Goal: Find specific page/section: Find specific page/section

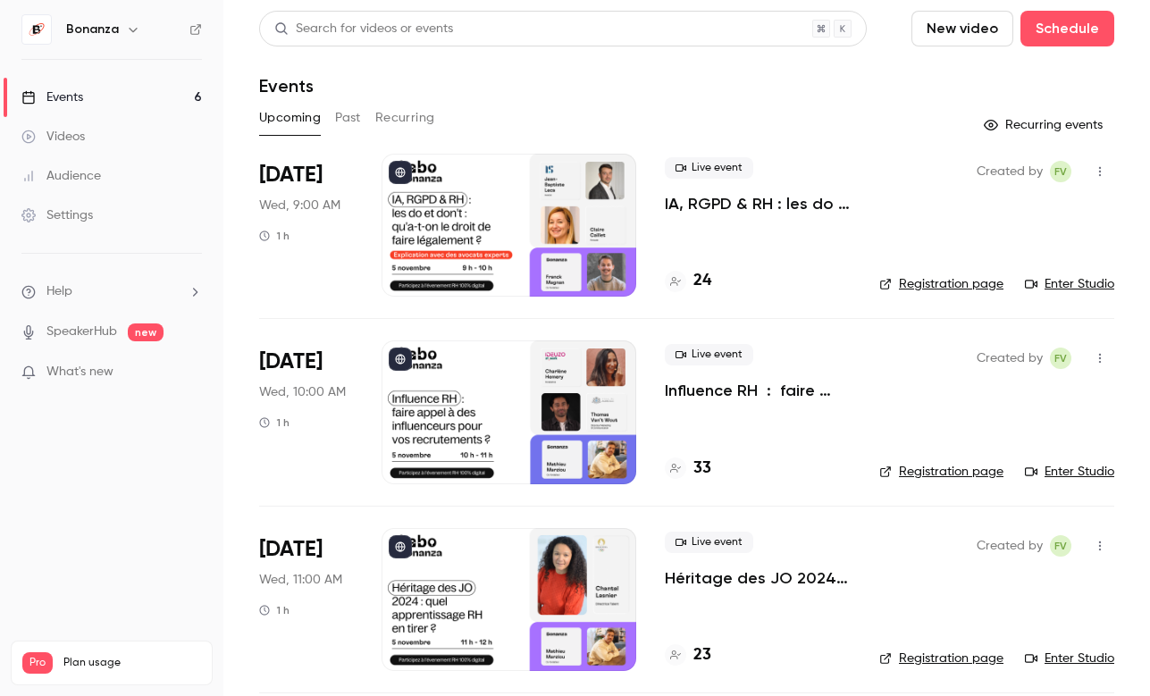
click at [104, 169] on link "Audience" at bounding box center [111, 175] width 223 height 39
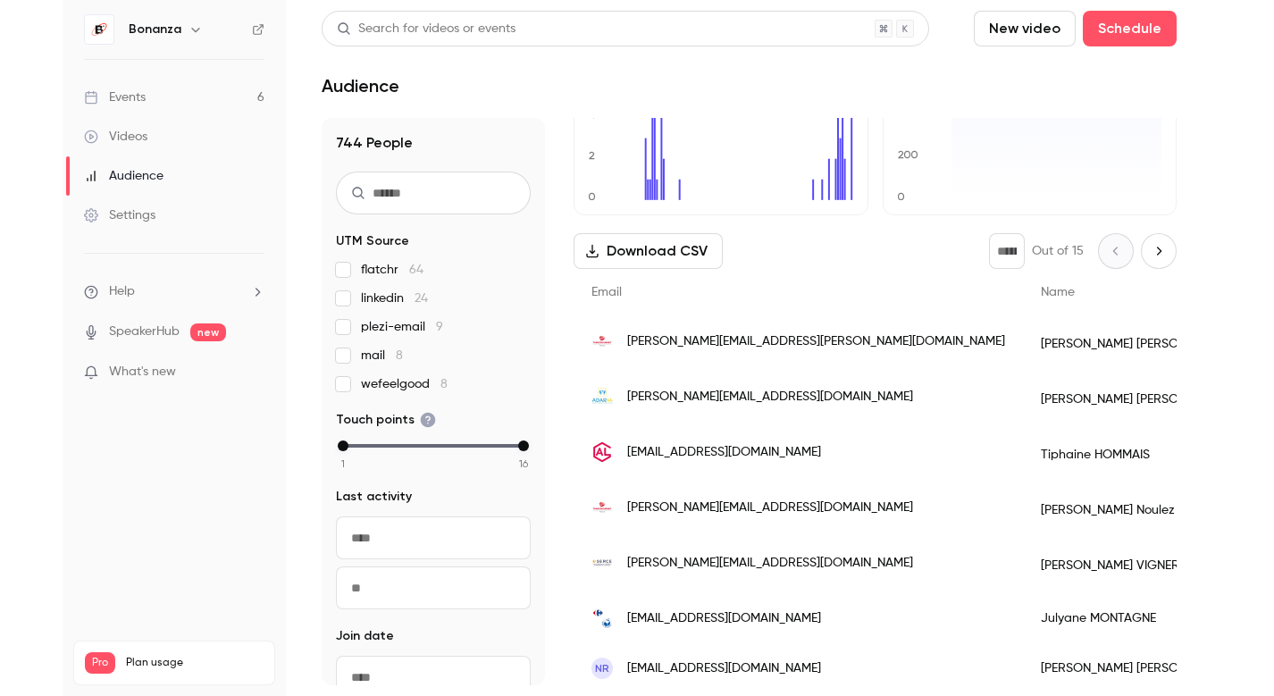
scroll to position [139, 0]
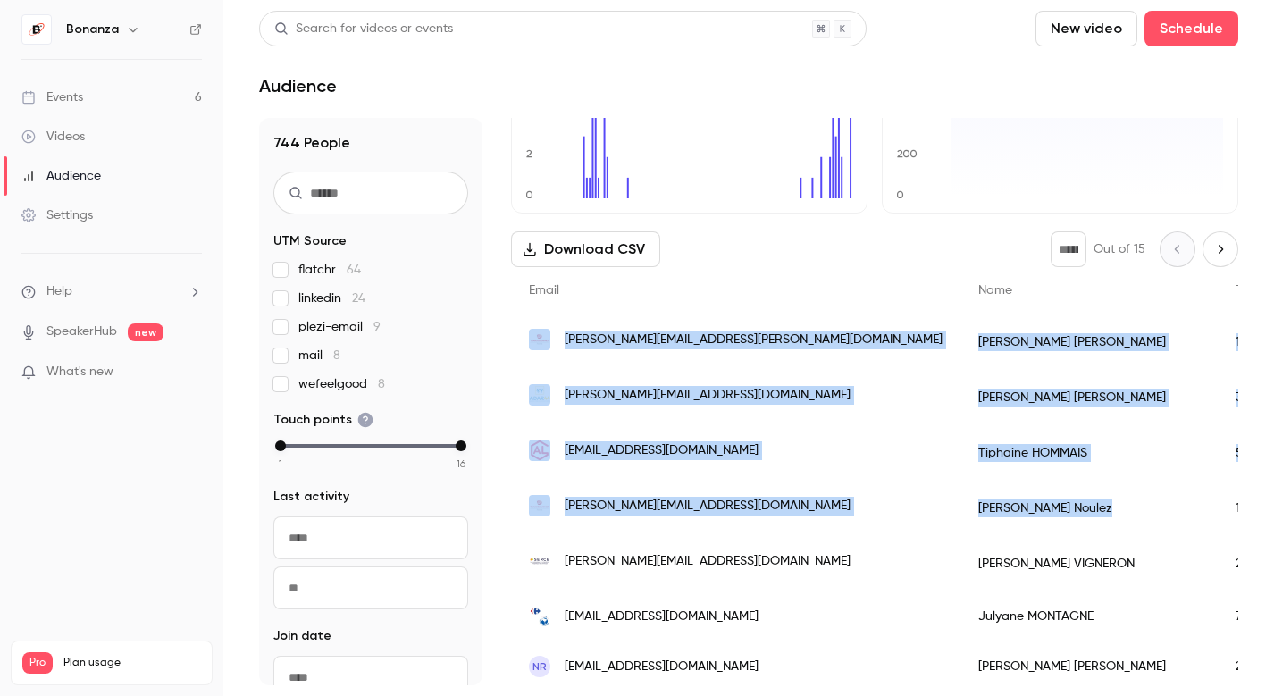
drag, startPoint x: 942, startPoint y: 511, endPoint x: 518, endPoint y: 349, distance: 454.0
copy div "dominique.marcoux@transgourmet.fr Dominique MARCOUX 1 2025/09/29 3:53 PM 2025/0…"
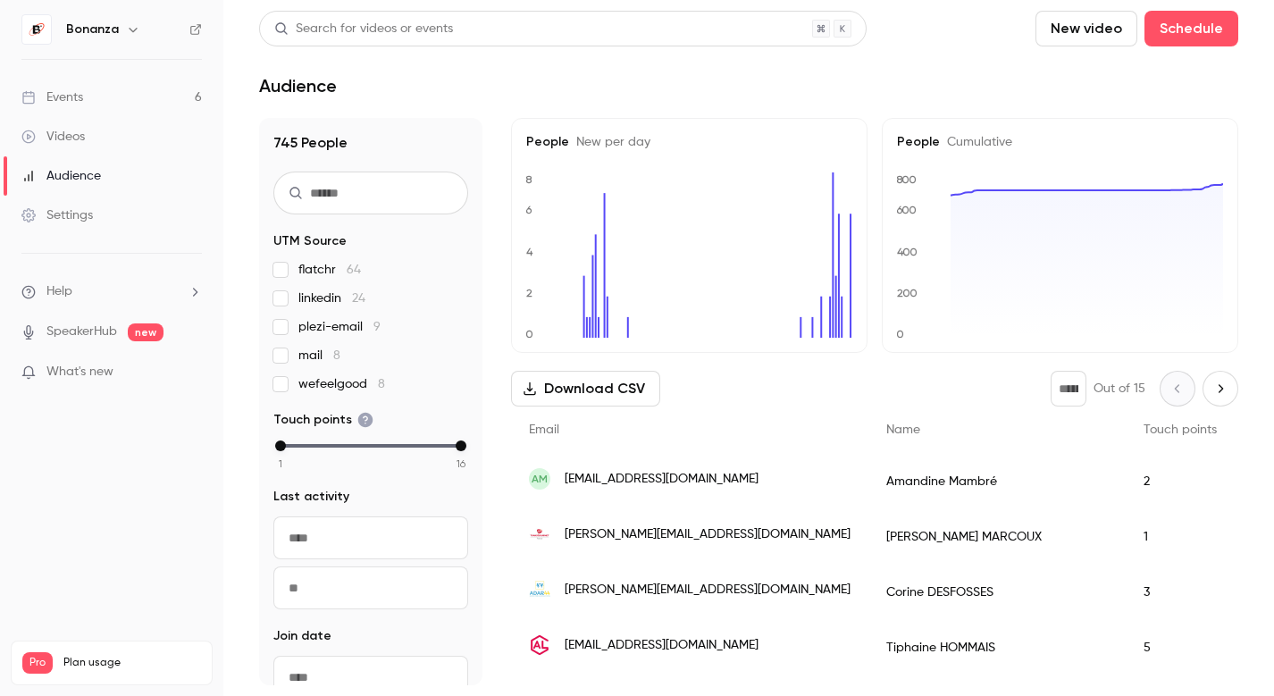
scroll to position [2, 0]
click at [113, 105] on link "Events 6" at bounding box center [111, 97] width 223 height 39
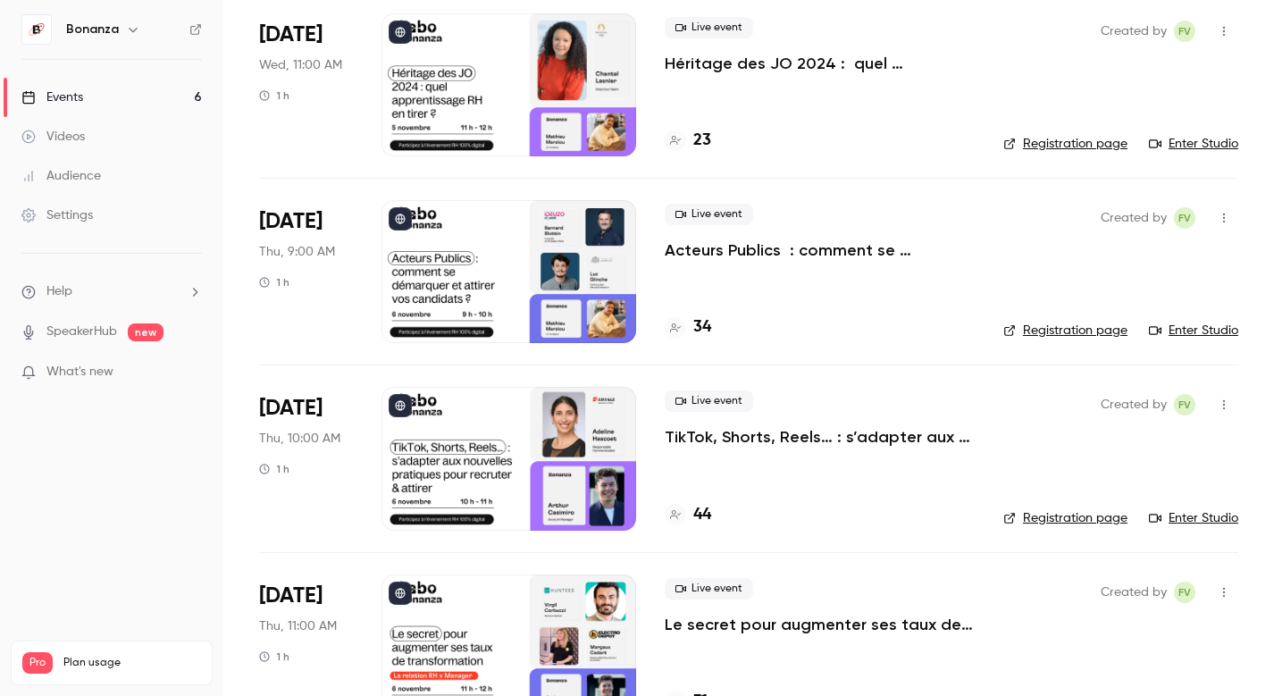
scroll to position [568, 0]
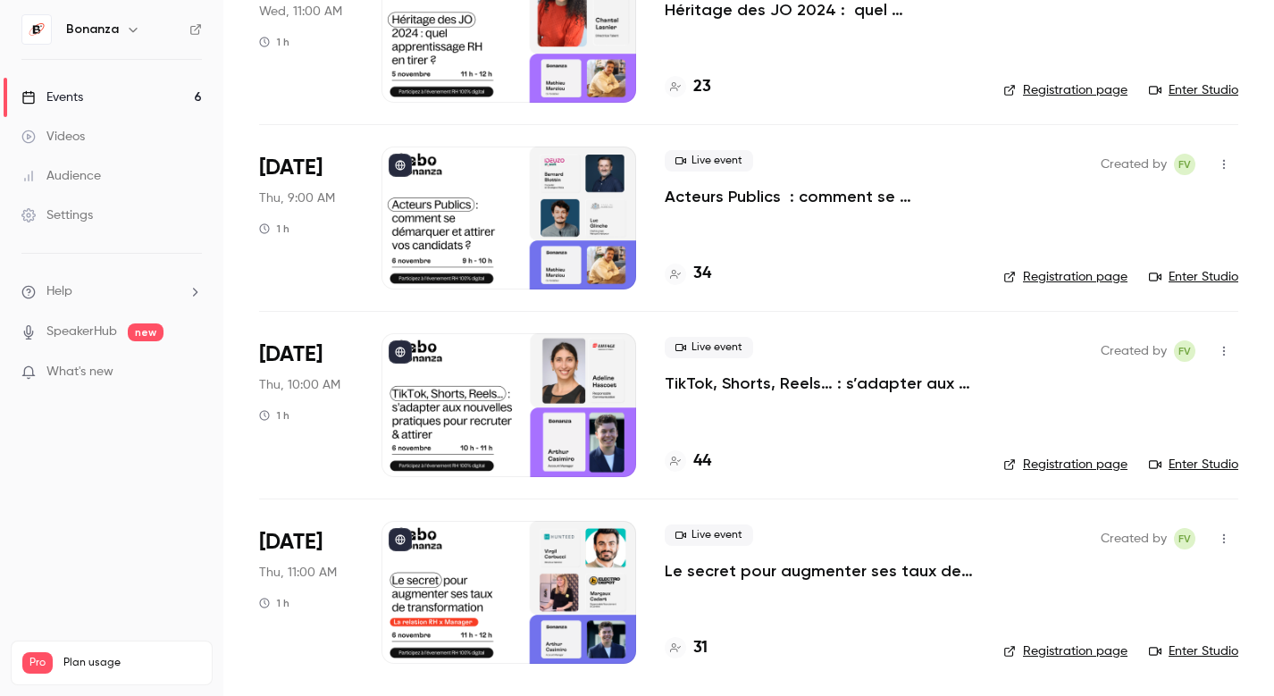
click at [680, 461] on icon at bounding box center [675, 461] width 11 height 11
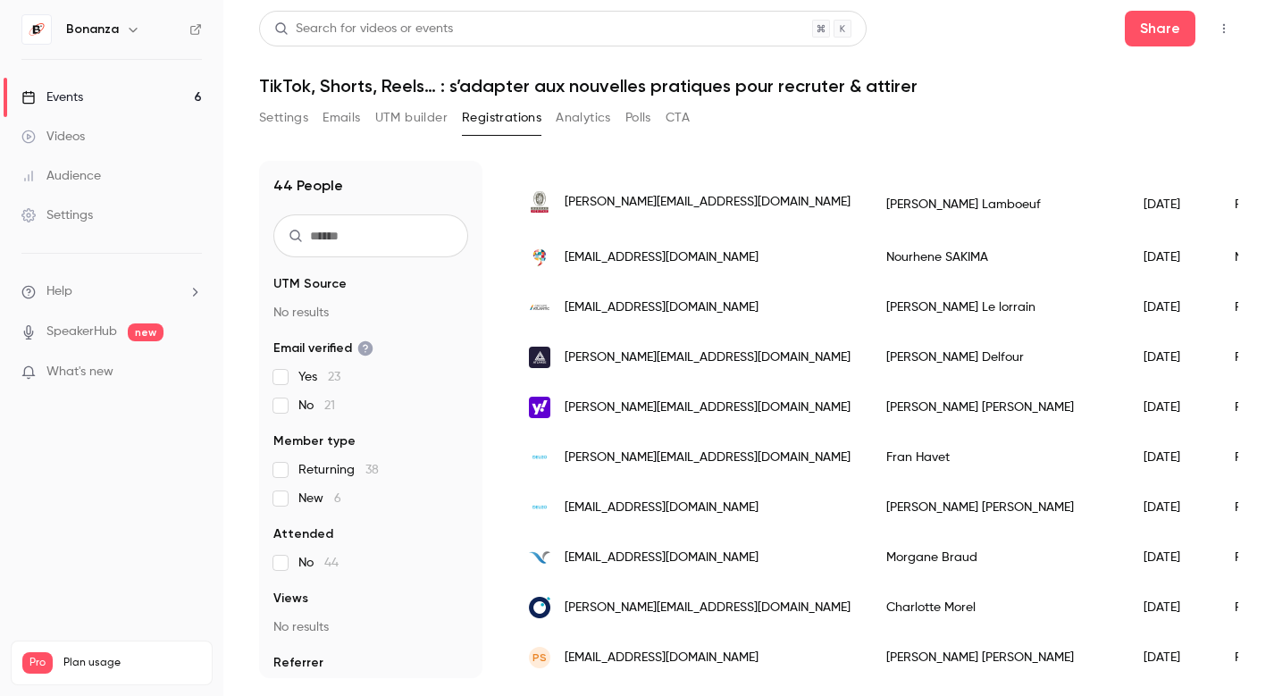
scroll to position [1218, 0]
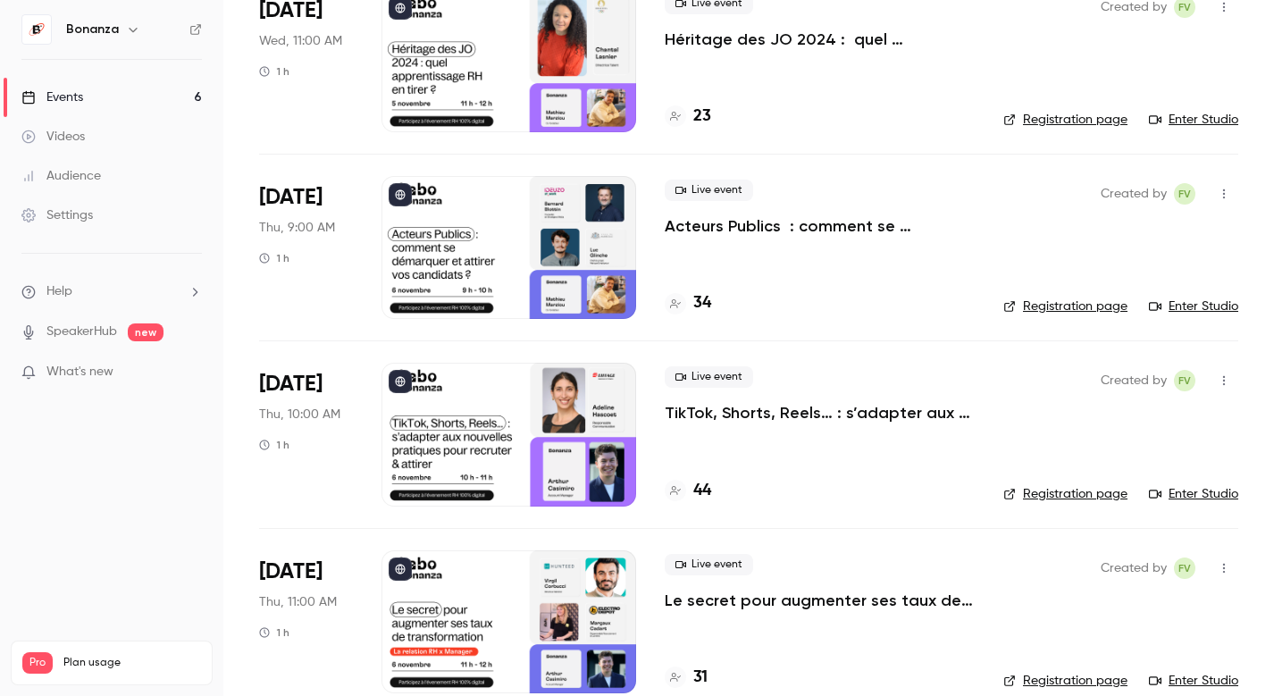
scroll to position [568, 0]
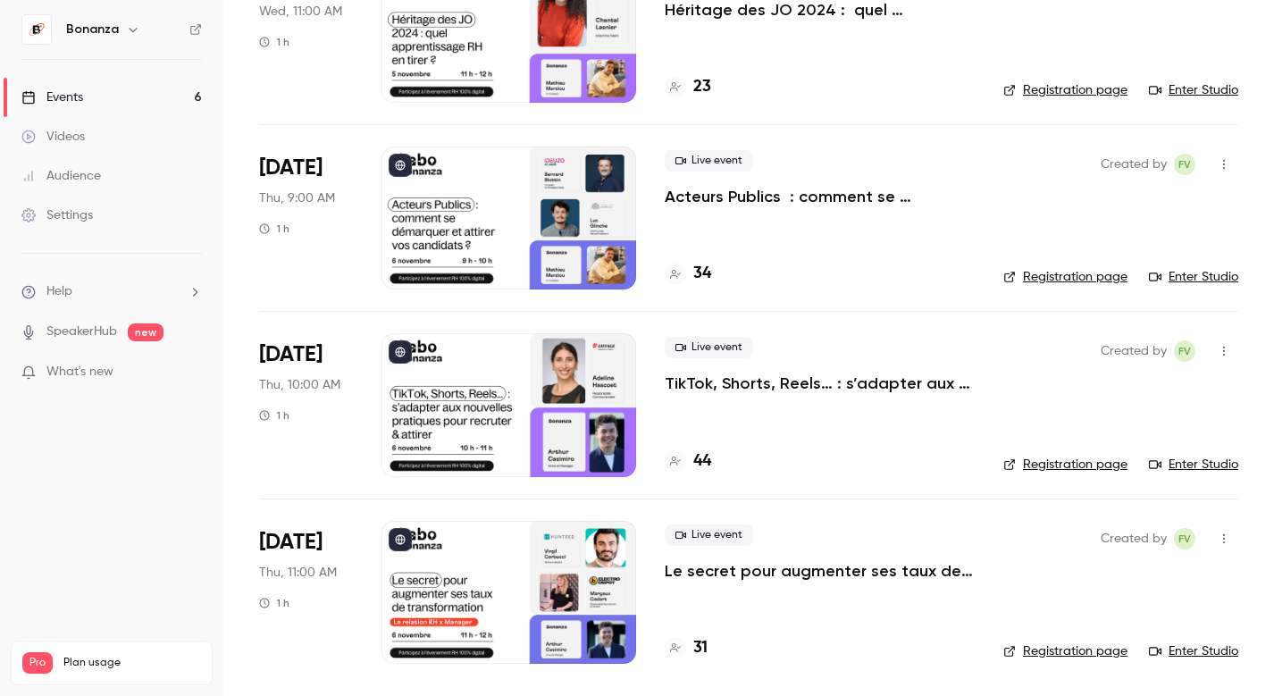
click at [115, 163] on link "Audience" at bounding box center [111, 175] width 223 height 39
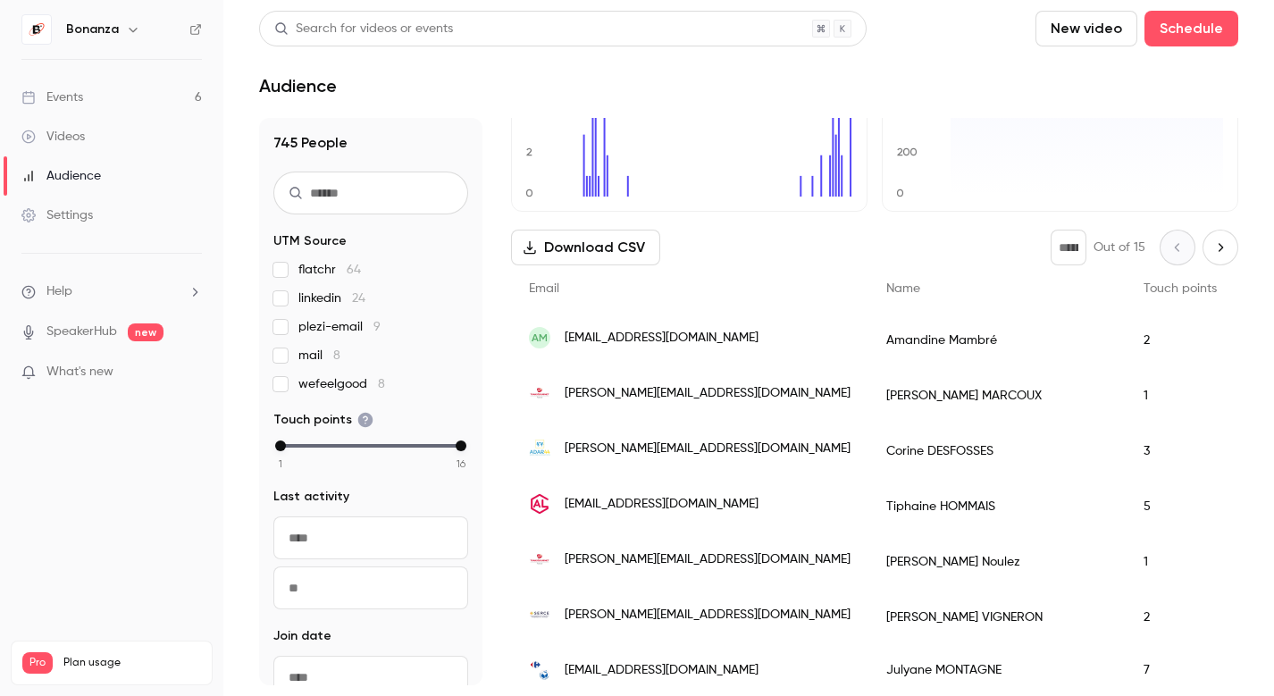
scroll to position [188, 0]
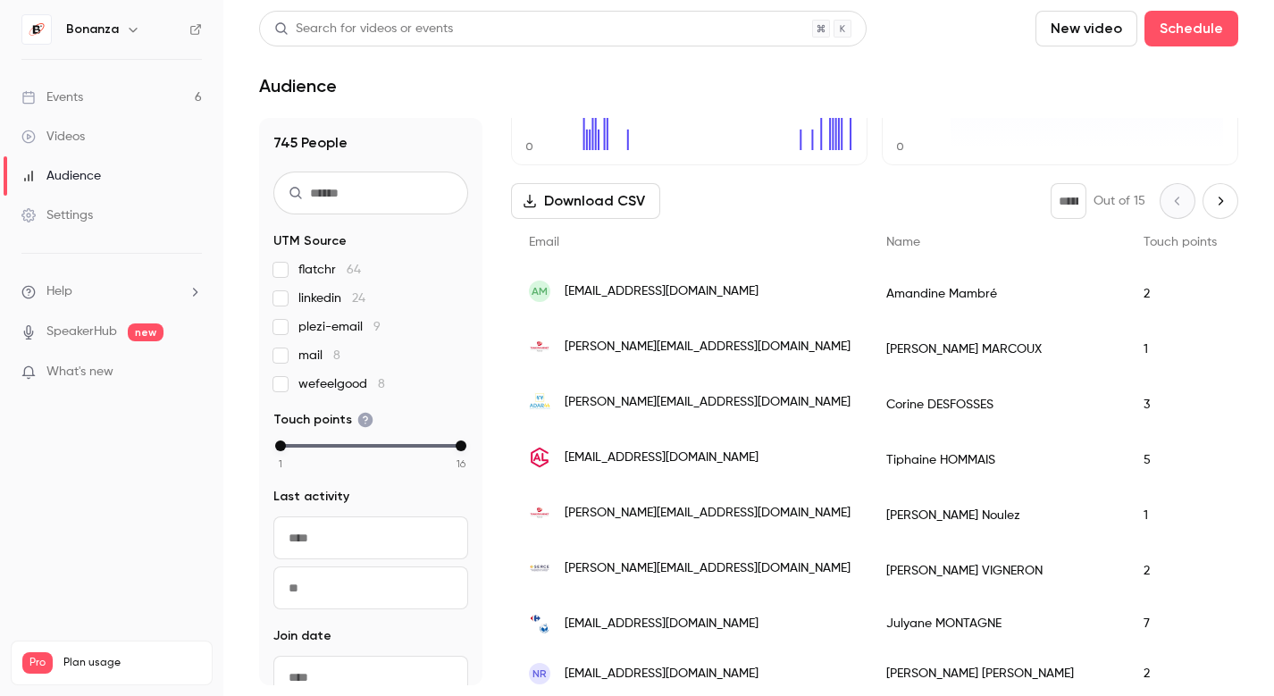
click at [716, 464] on span "[EMAIL_ADDRESS][DOMAIN_NAME]" at bounding box center [662, 457] width 194 height 19
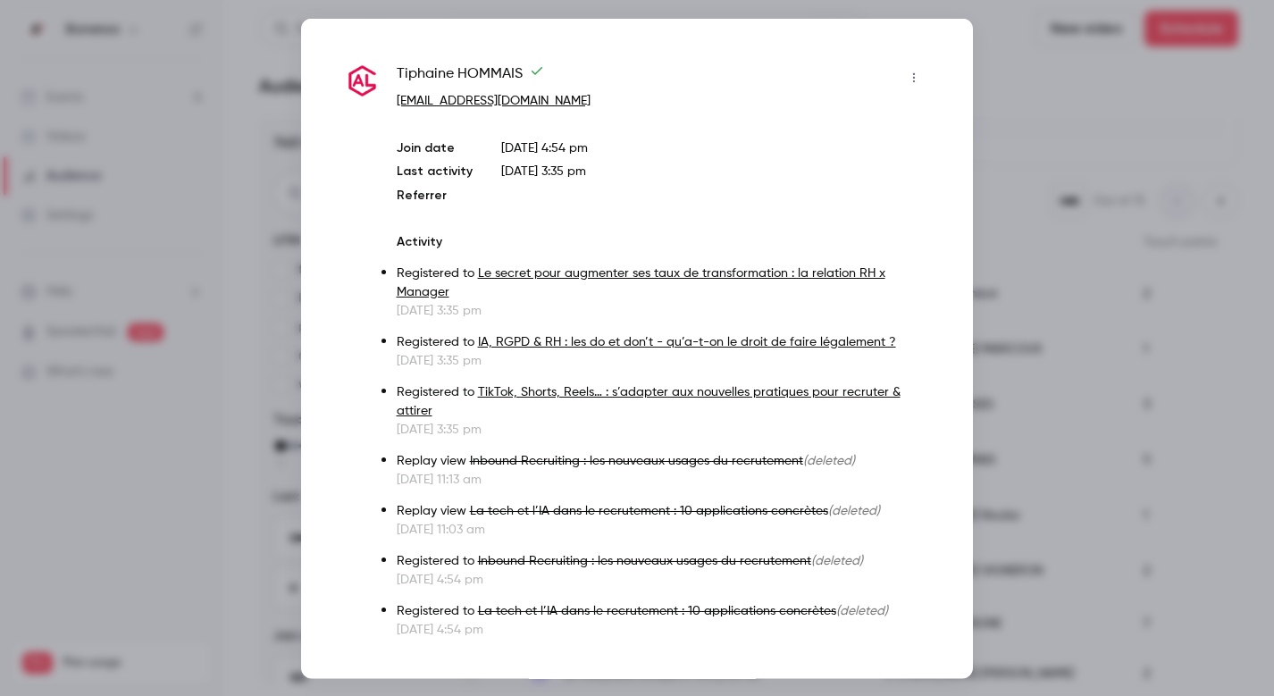
click at [1040, 56] on div at bounding box center [637, 348] width 1274 height 696
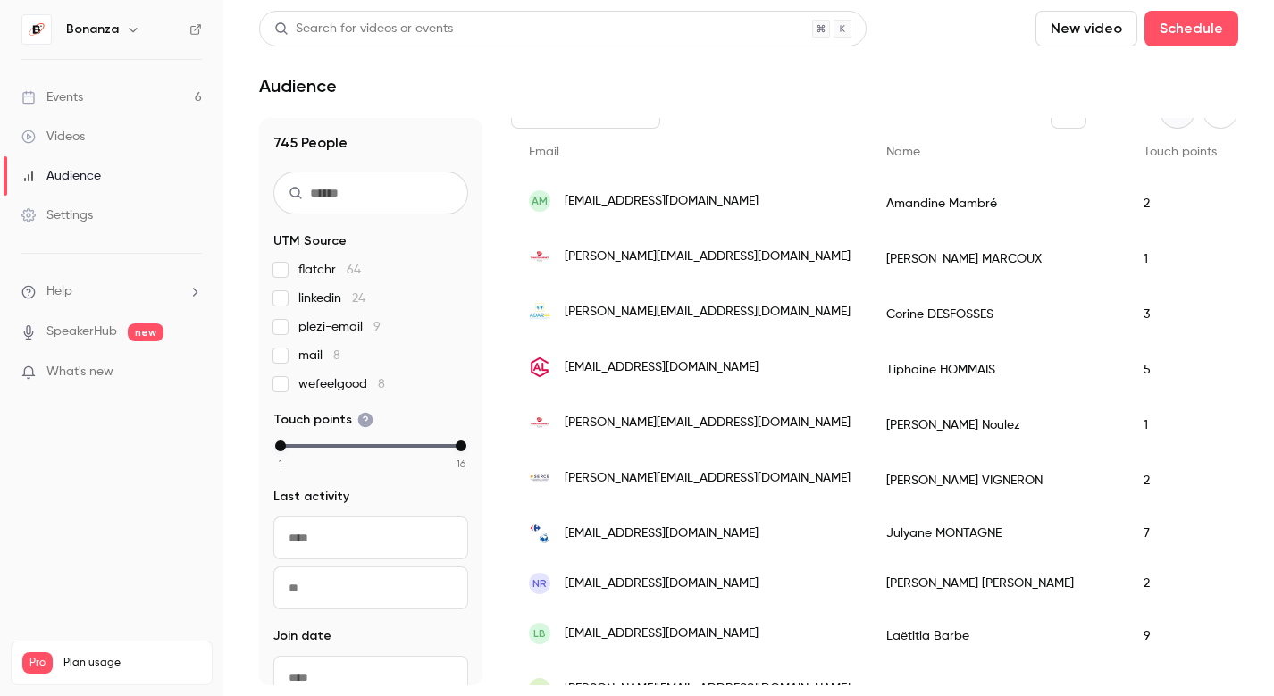
scroll to position [309, 0]
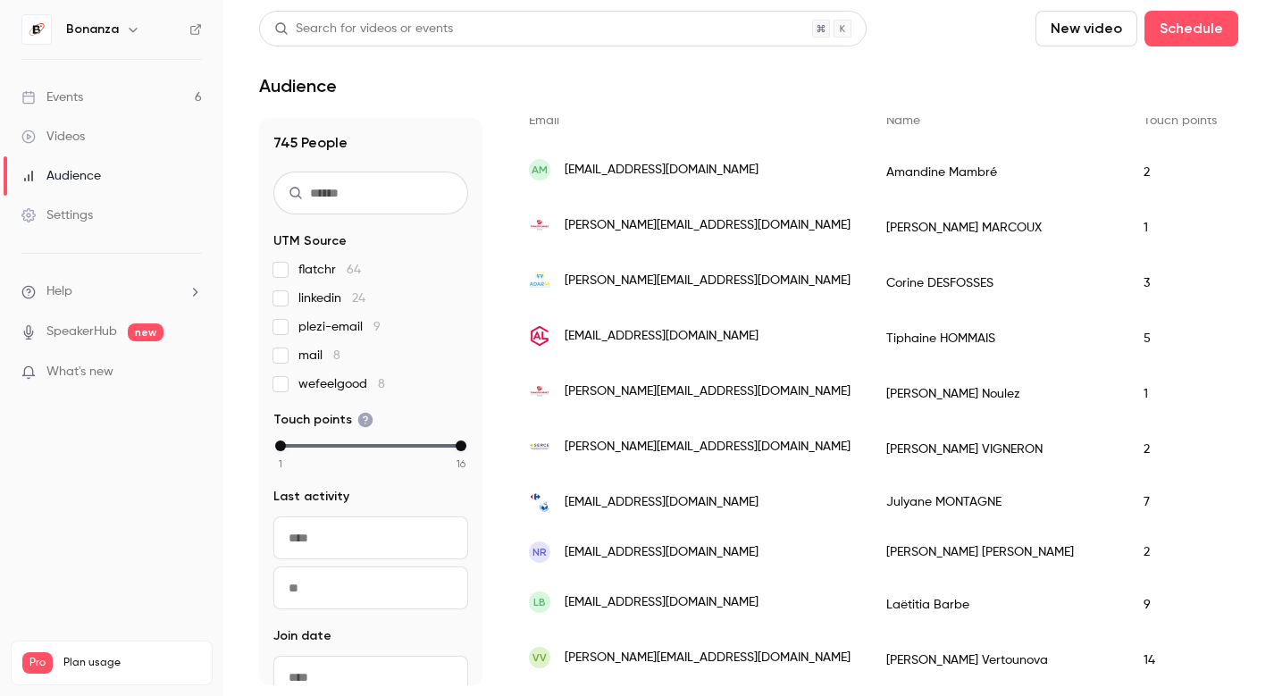
click at [712, 500] on span "[EMAIL_ADDRESS][DOMAIN_NAME]" at bounding box center [662, 502] width 194 height 19
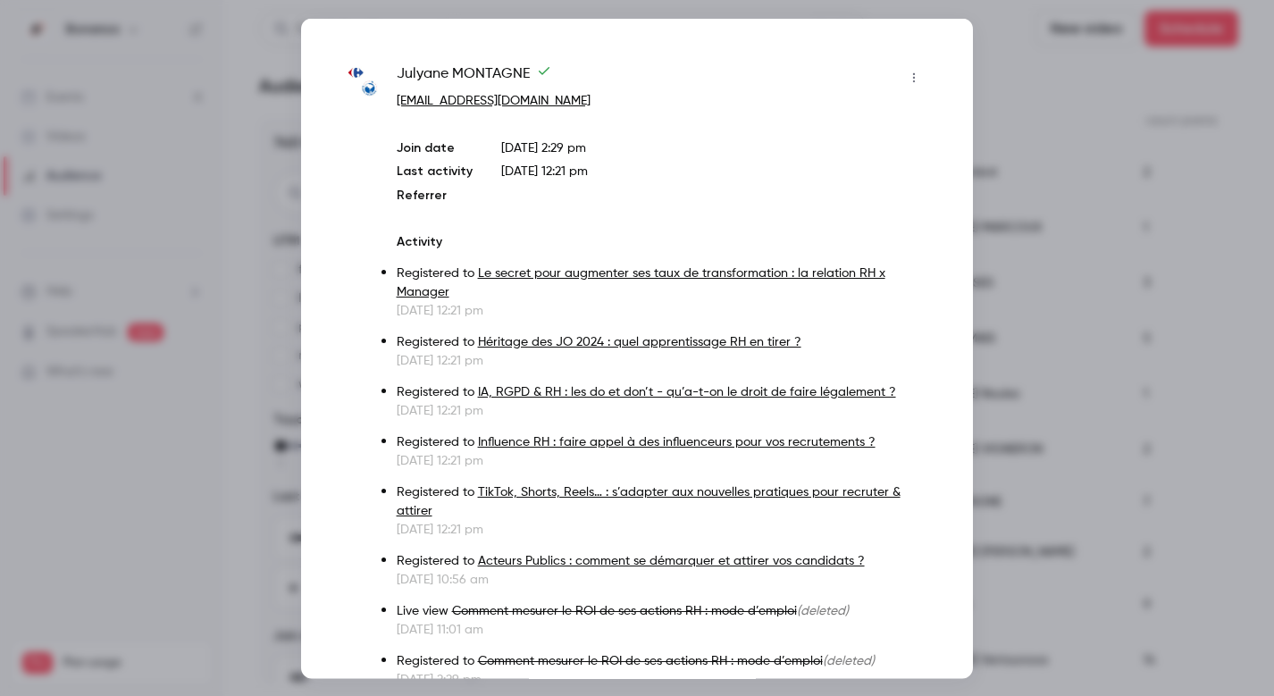
scroll to position [61, 0]
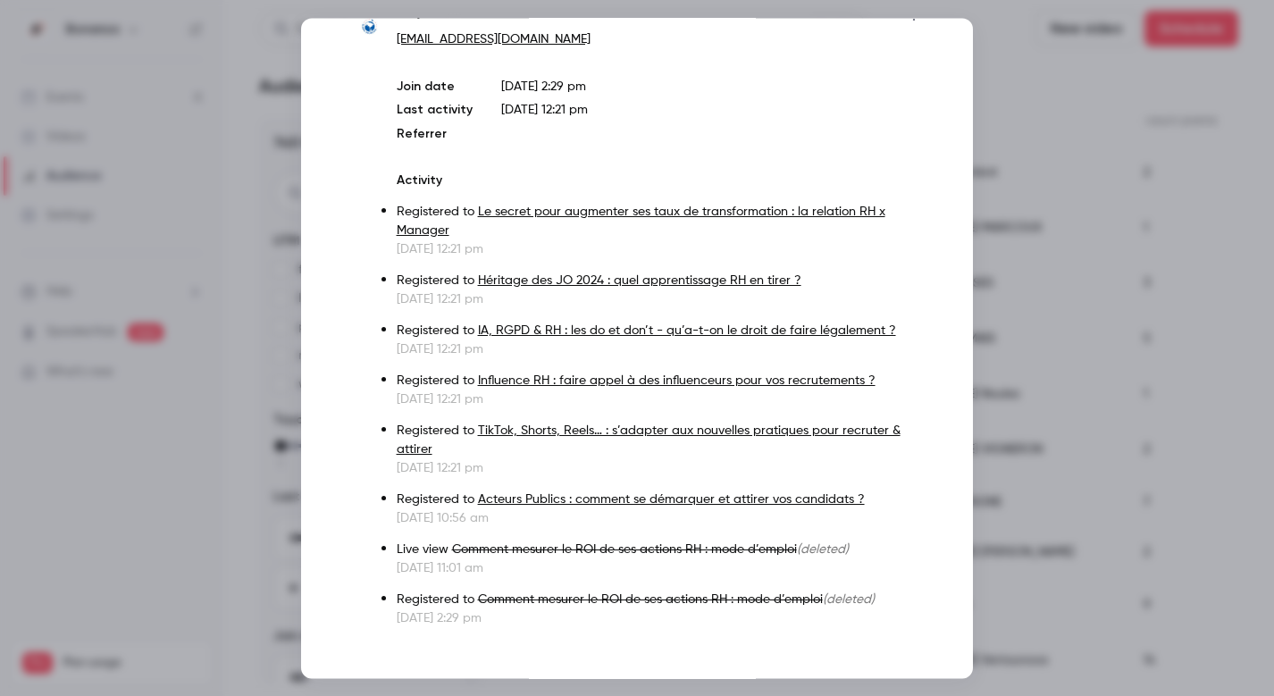
click at [1025, 87] on div at bounding box center [637, 348] width 1274 height 696
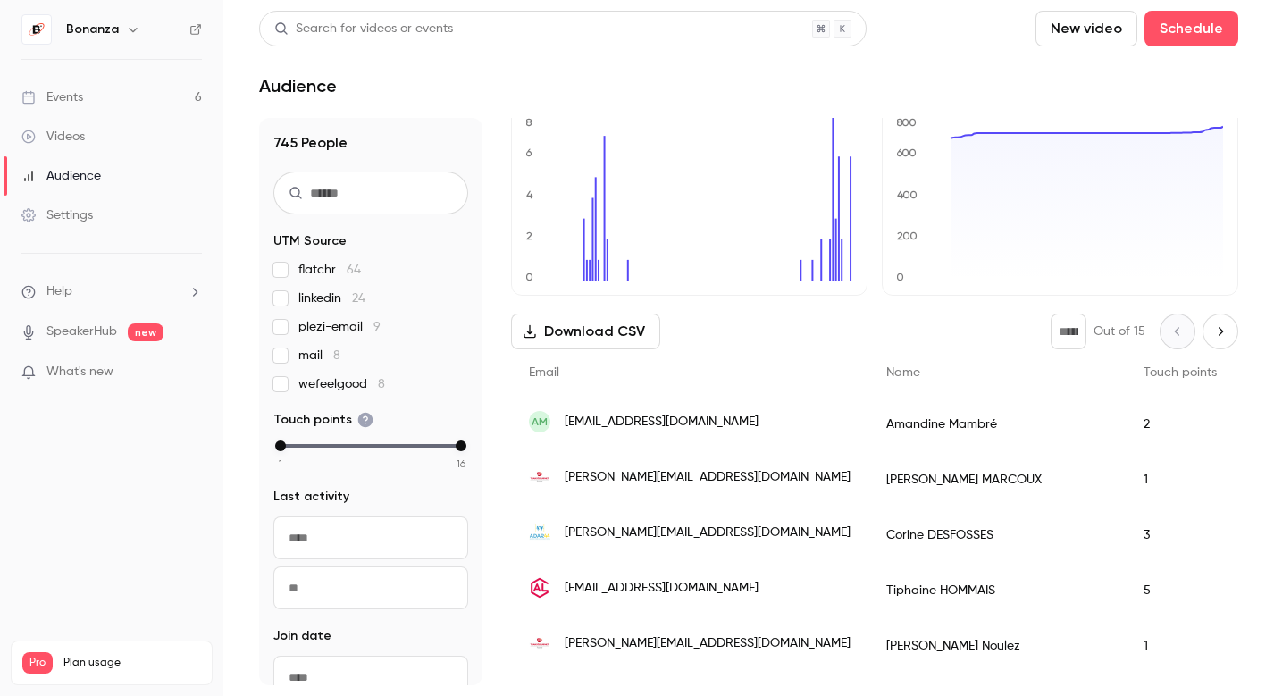
scroll to position [55, 0]
click at [737, 484] on span "[PERSON_NAME][EMAIL_ADDRESS][DOMAIN_NAME]" at bounding box center [708, 479] width 286 height 19
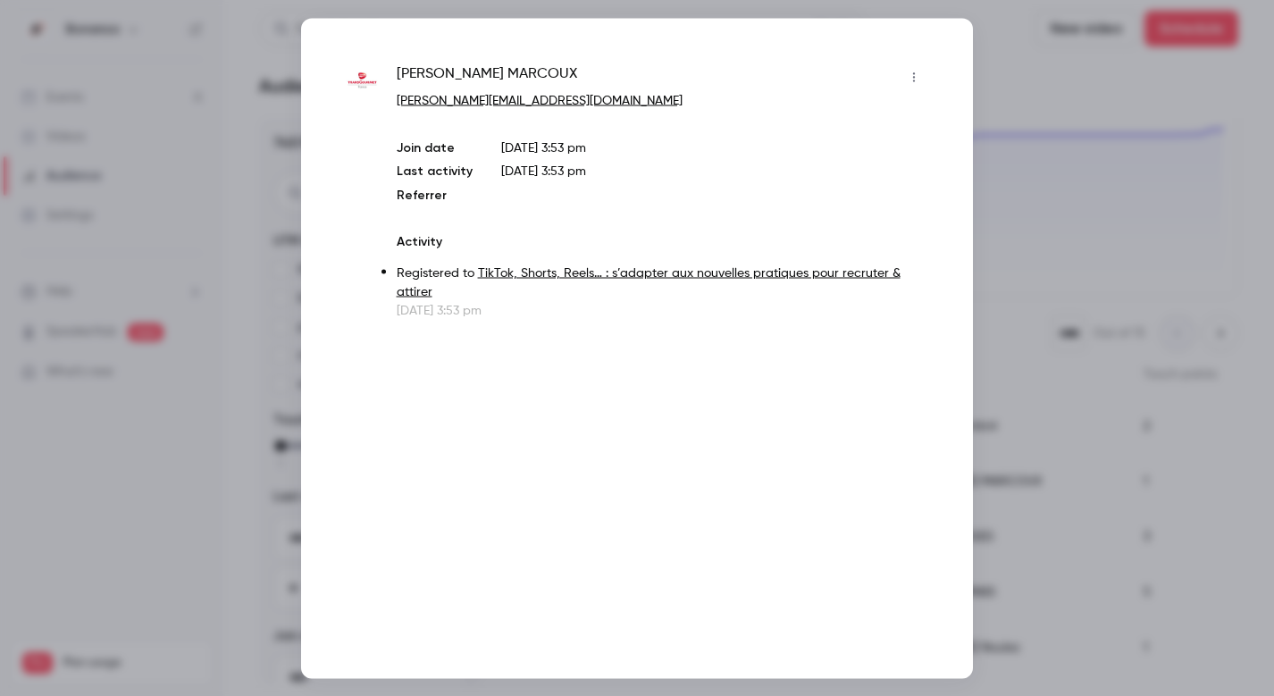
click at [1086, 345] on div at bounding box center [637, 348] width 1274 height 696
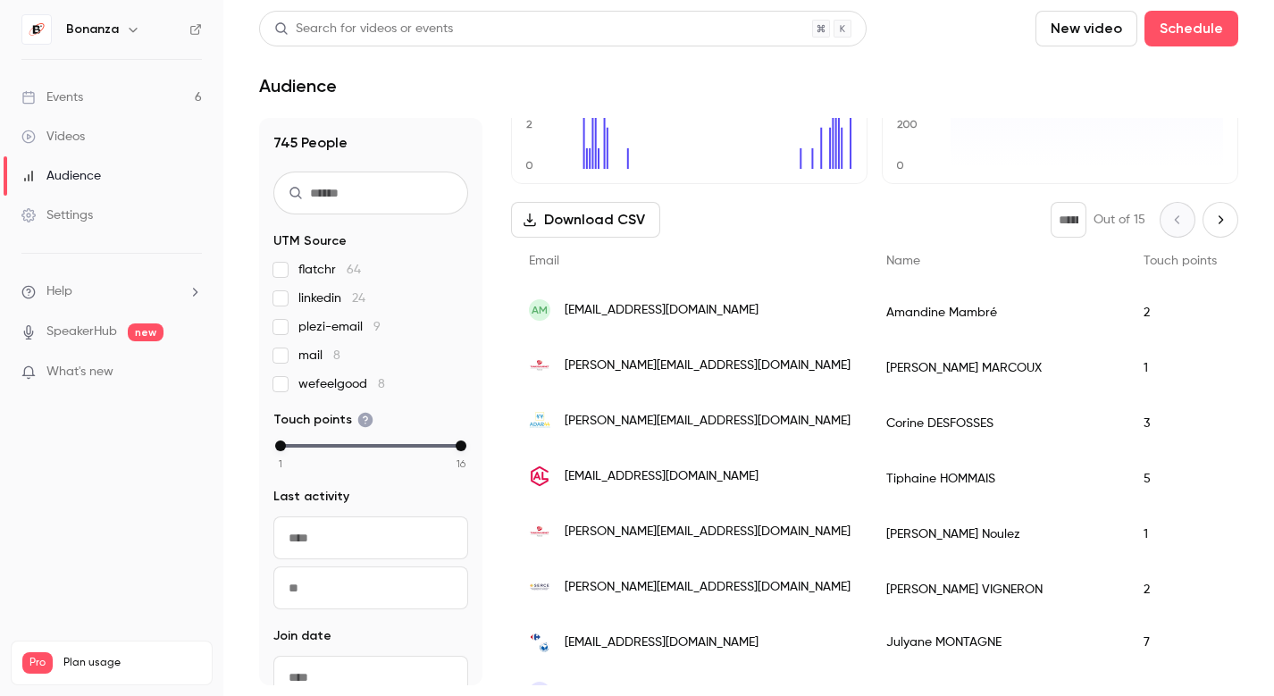
scroll to position [171, 0]
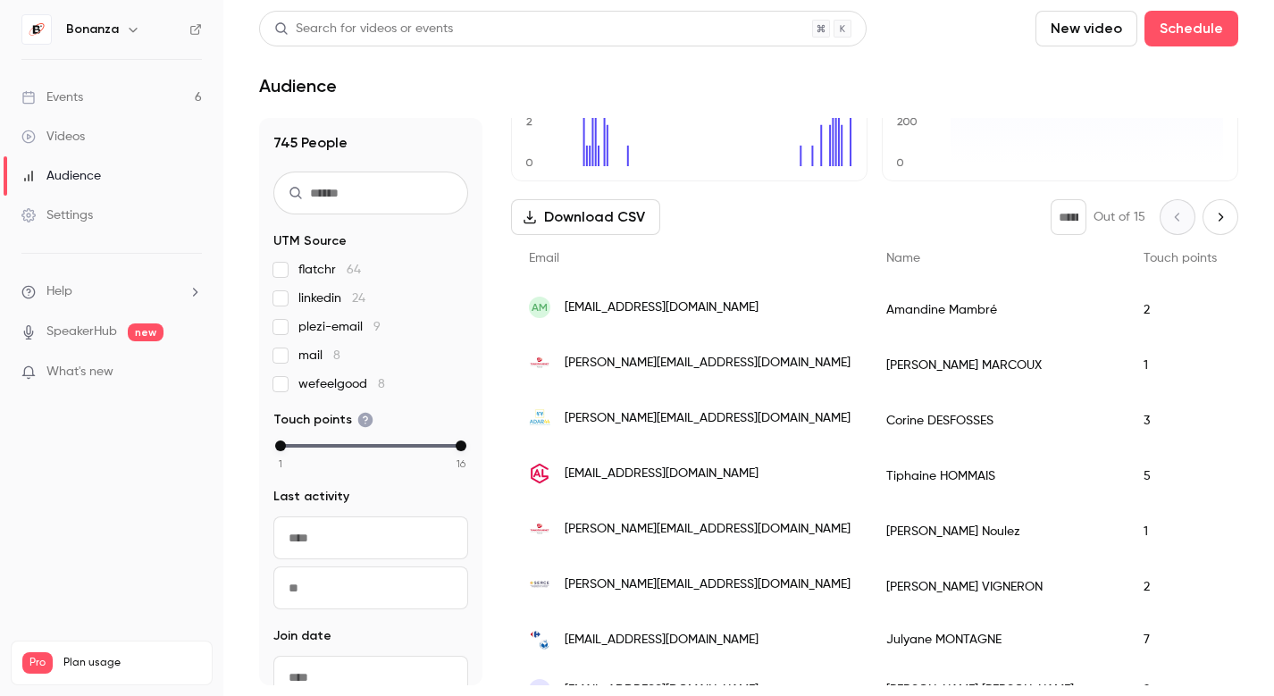
click at [698, 532] on span "[PERSON_NAME][EMAIL_ADDRESS][DOMAIN_NAME]" at bounding box center [708, 529] width 286 height 19
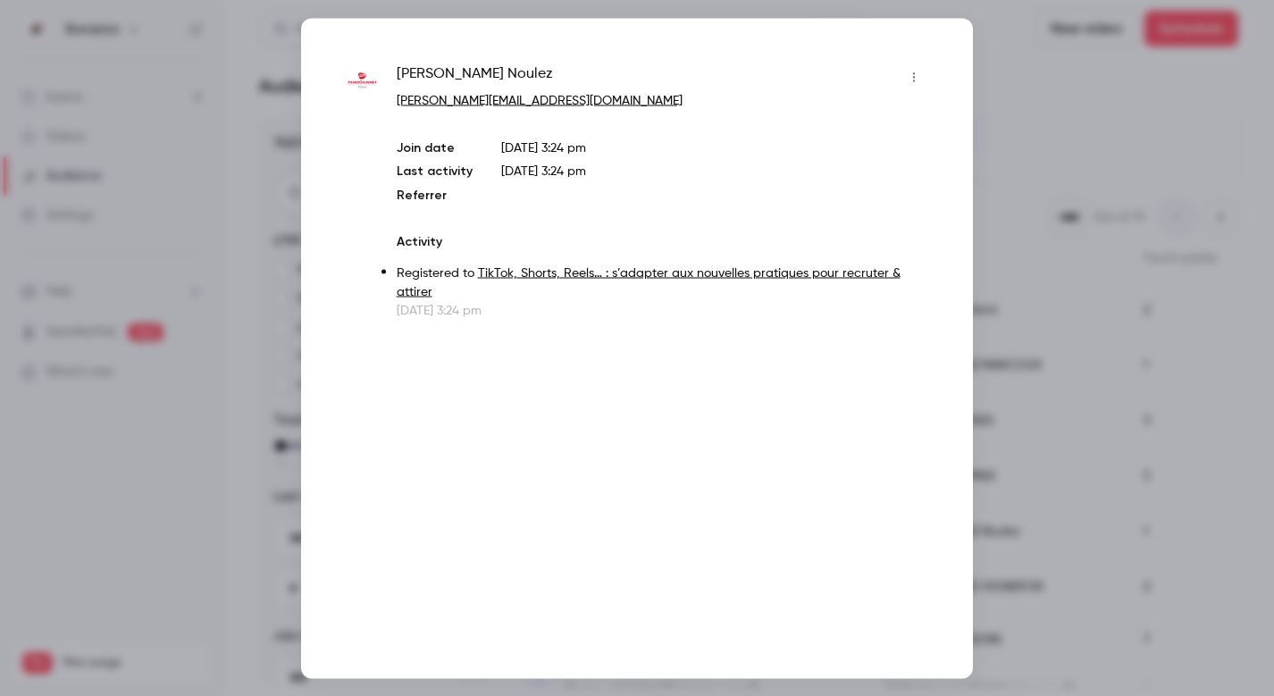
click at [994, 308] on div at bounding box center [637, 348] width 1274 height 696
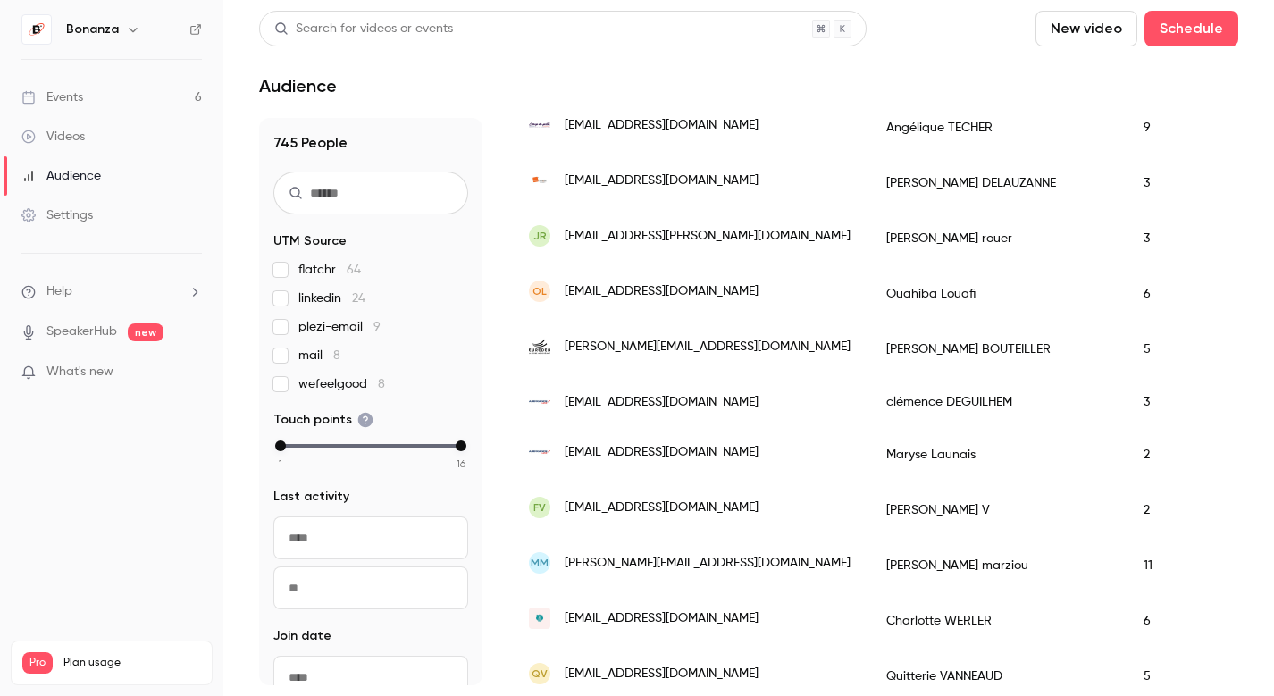
scroll to position [2479, 0]
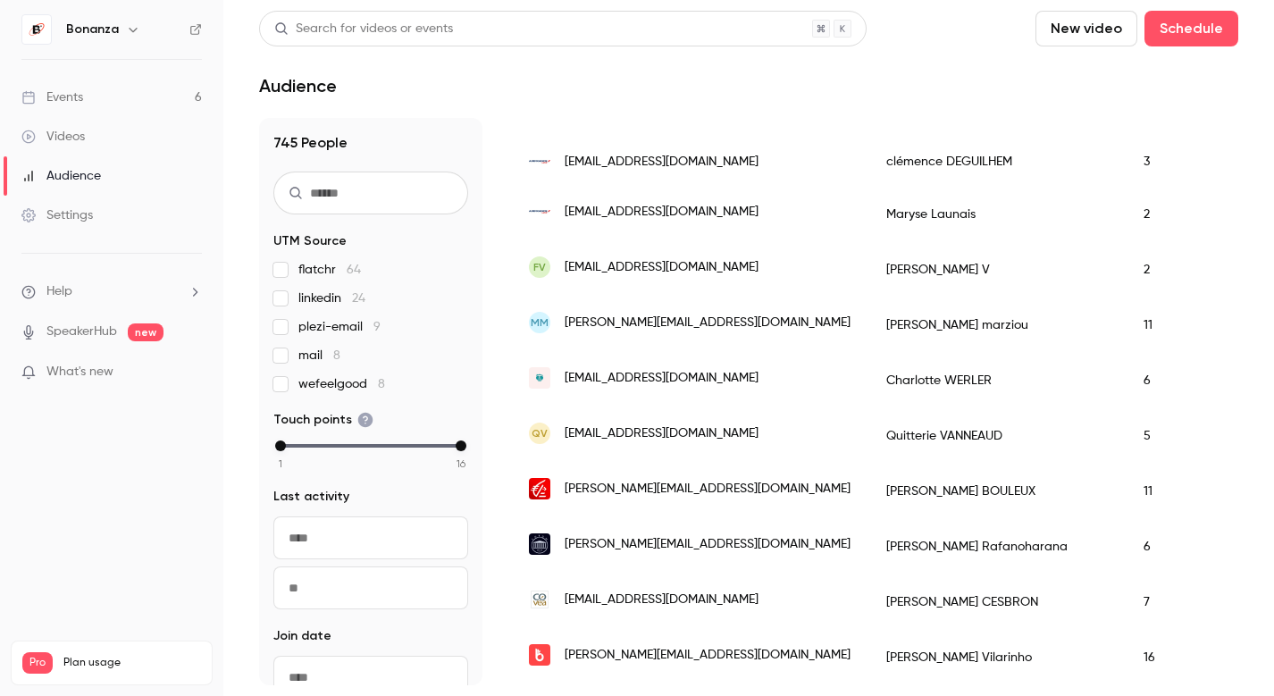
click at [712, 498] on div "[PERSON_NAME][EMAIL_ADDRESS][DOMAIN_NAME]" at bounding box center [689, 489] width 357 height 50
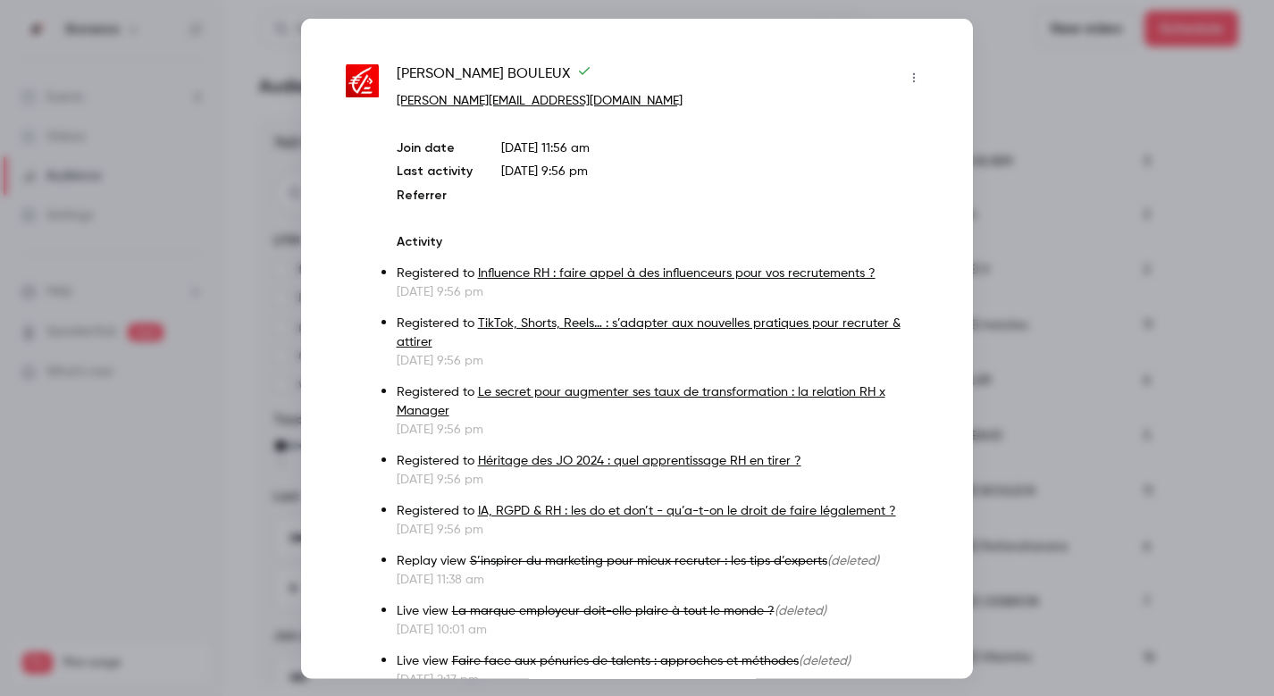
click at [1033, 206] on div at bounding box center [637, 348] width 1274 height 696
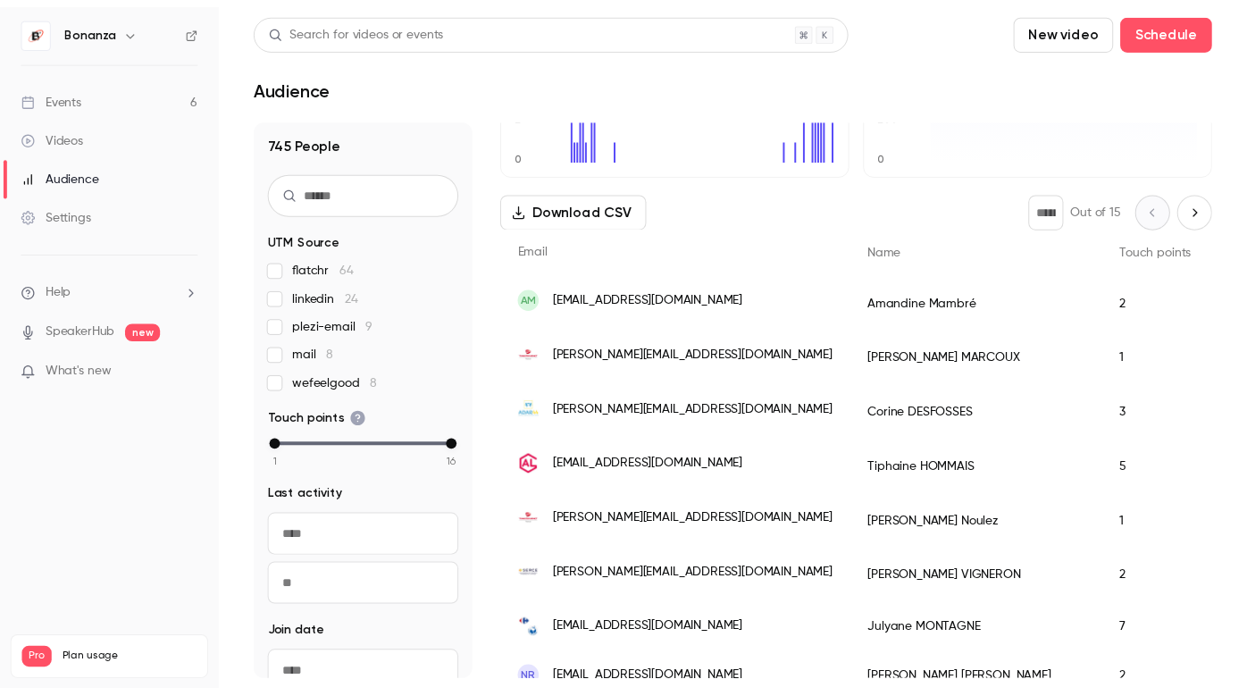
scroll to position [82, 0]
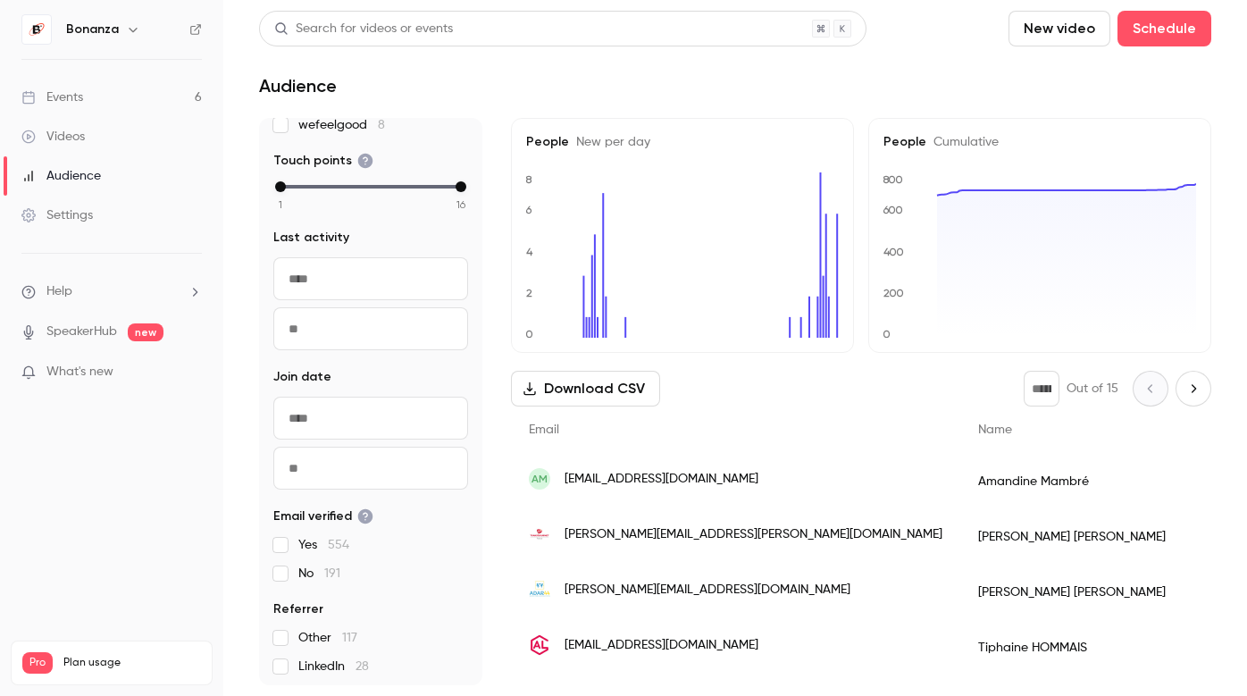
scroll to position [292, 0]
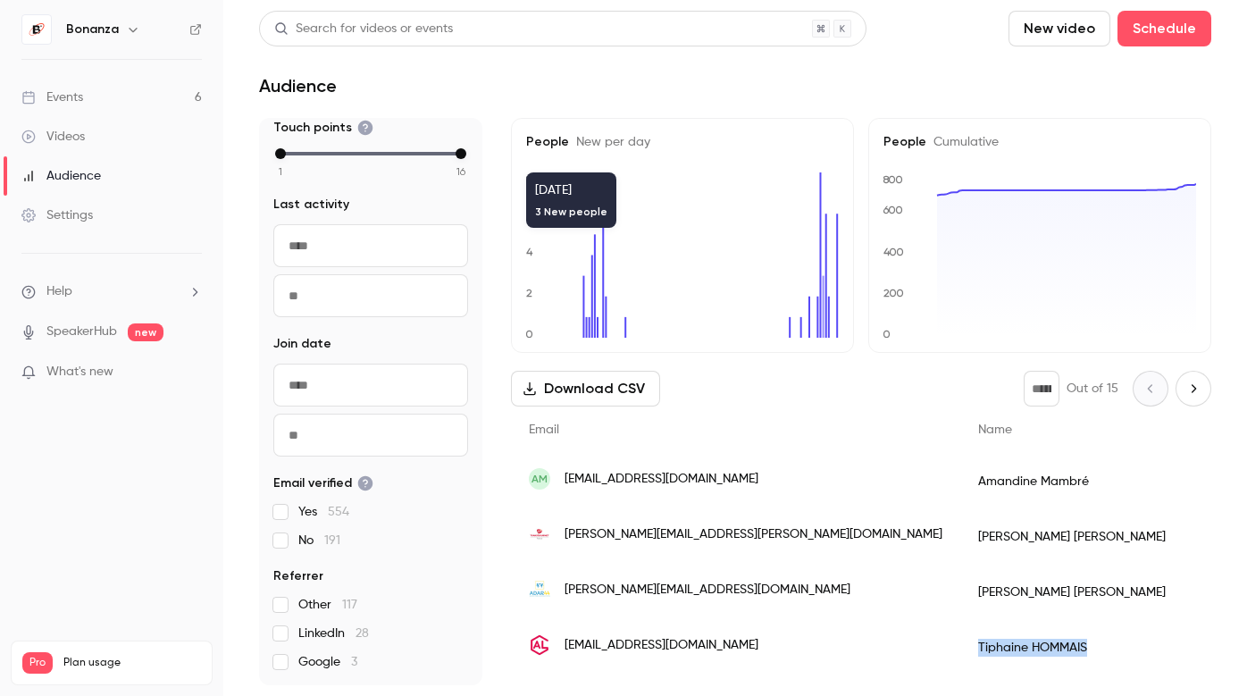
drag, startPoint x: 945, startPoint y: 653, endPoint x: 831, endPoint y: 653, distance: 114.3
click at [960, 653] on div "Tiphaine HOMMAIS" at bounding box center [1088, 647] width 257 height 55
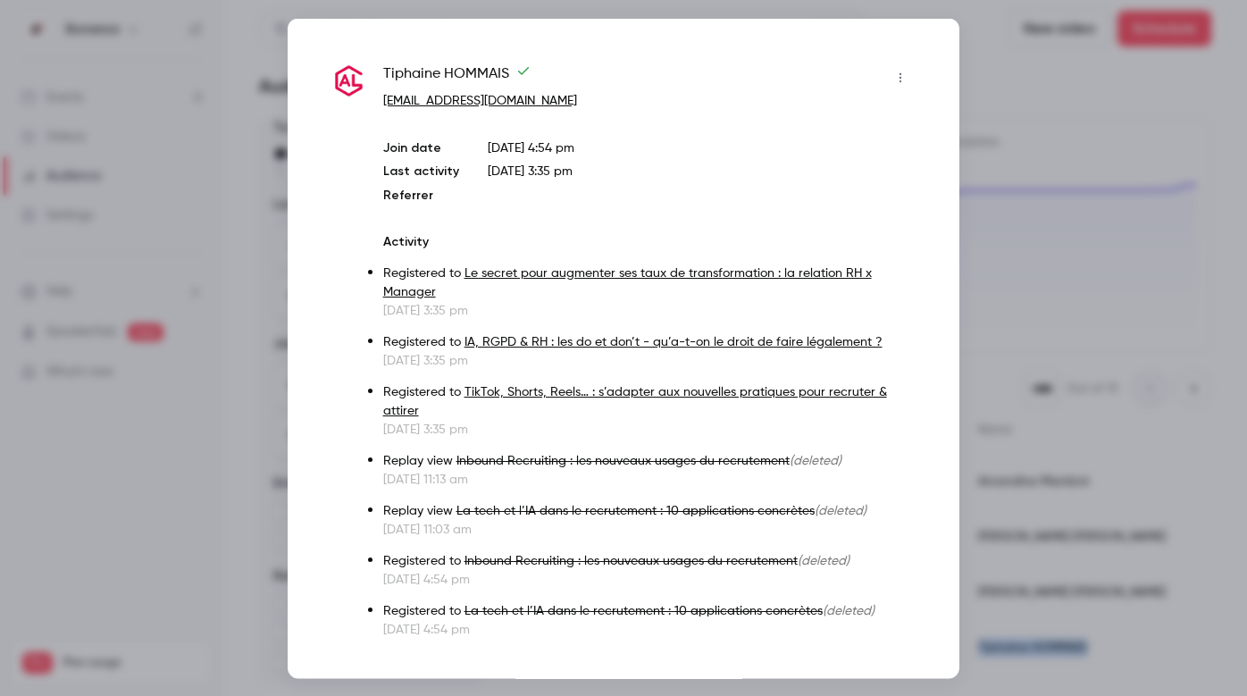
copy div "Tiphaine HOMMAIS"
